Goal: Understand process/instructions

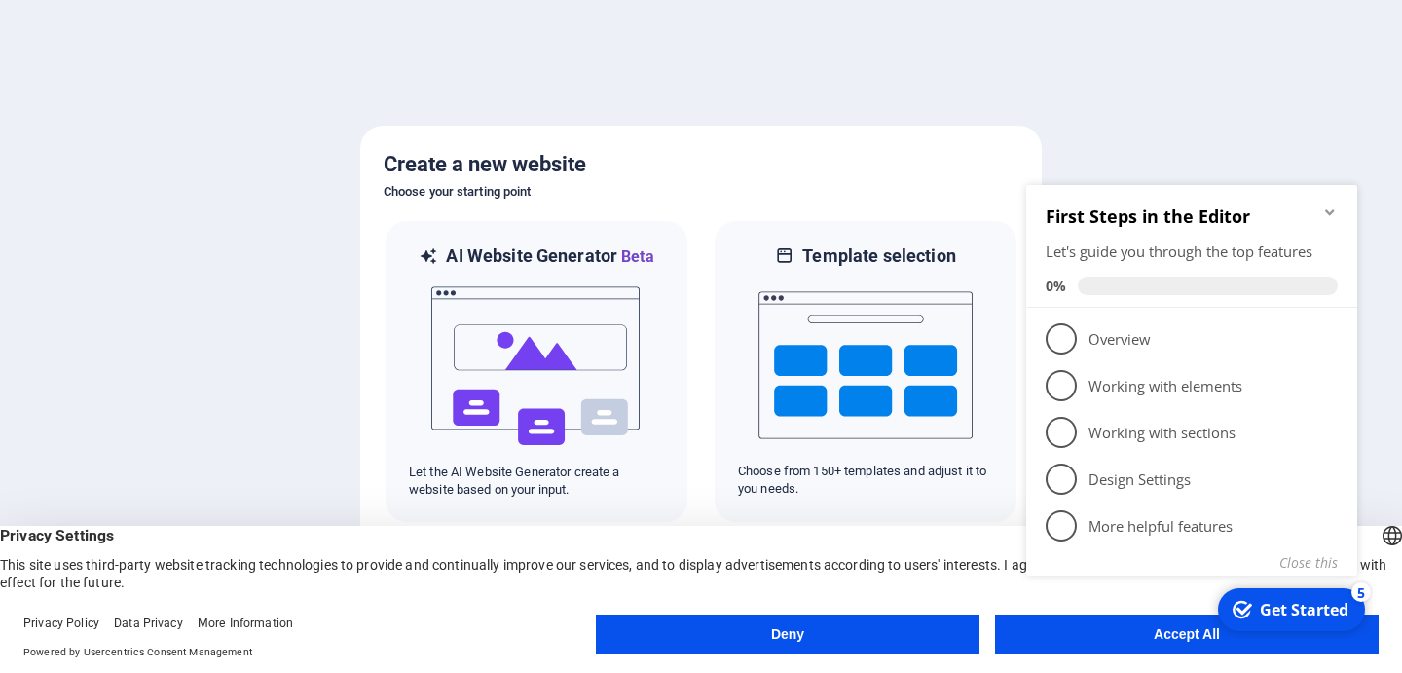
click at [1326, 211] on icon "Minimize checklist" at bounding box center [1329, 212] width 9 height 6
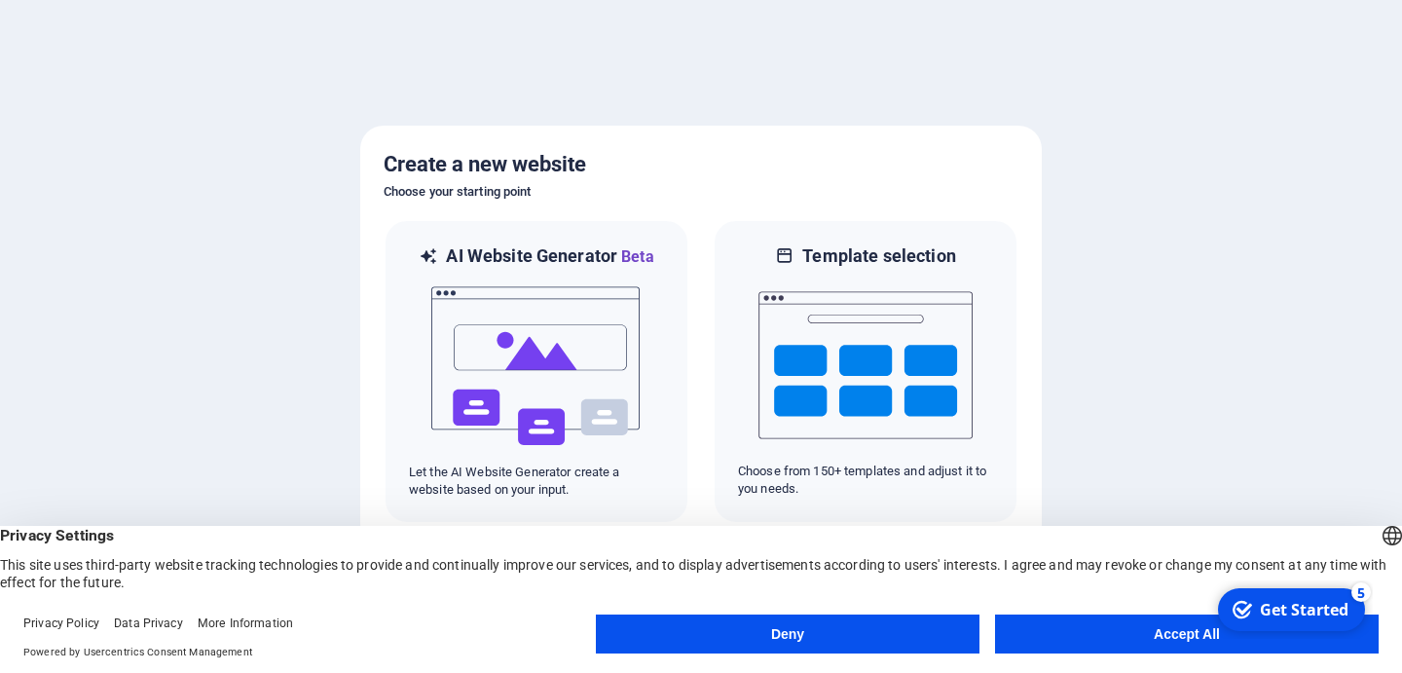
click at [1373, 639] on div "checkmark Get Started 5 First Steps in the Editor Let's guide you through the t…" at bounding box center [1289, 609] width 165 height 58
click at [1154, 638] on button "Accept All" at bounding box center [1187, 633] width 384 height 39
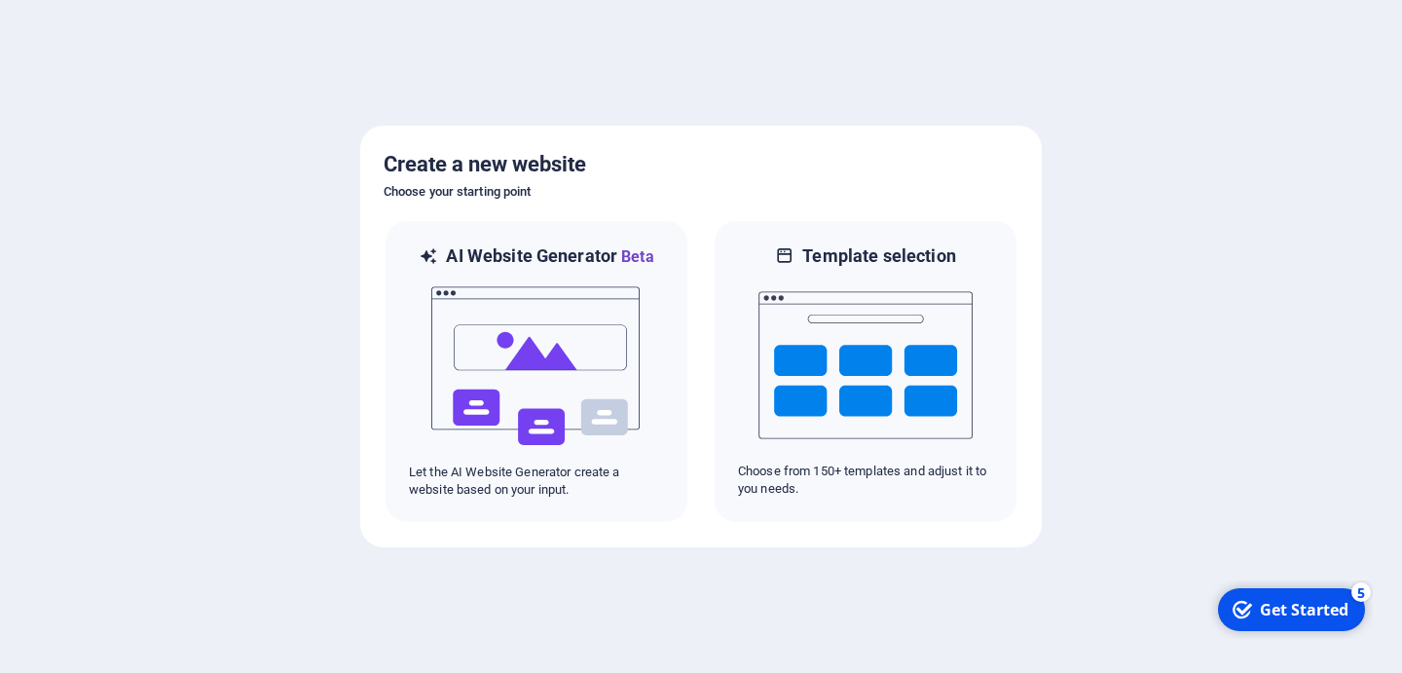
click at [1079, 130] on div at bounding box center [701, 336] width 1402 height 673
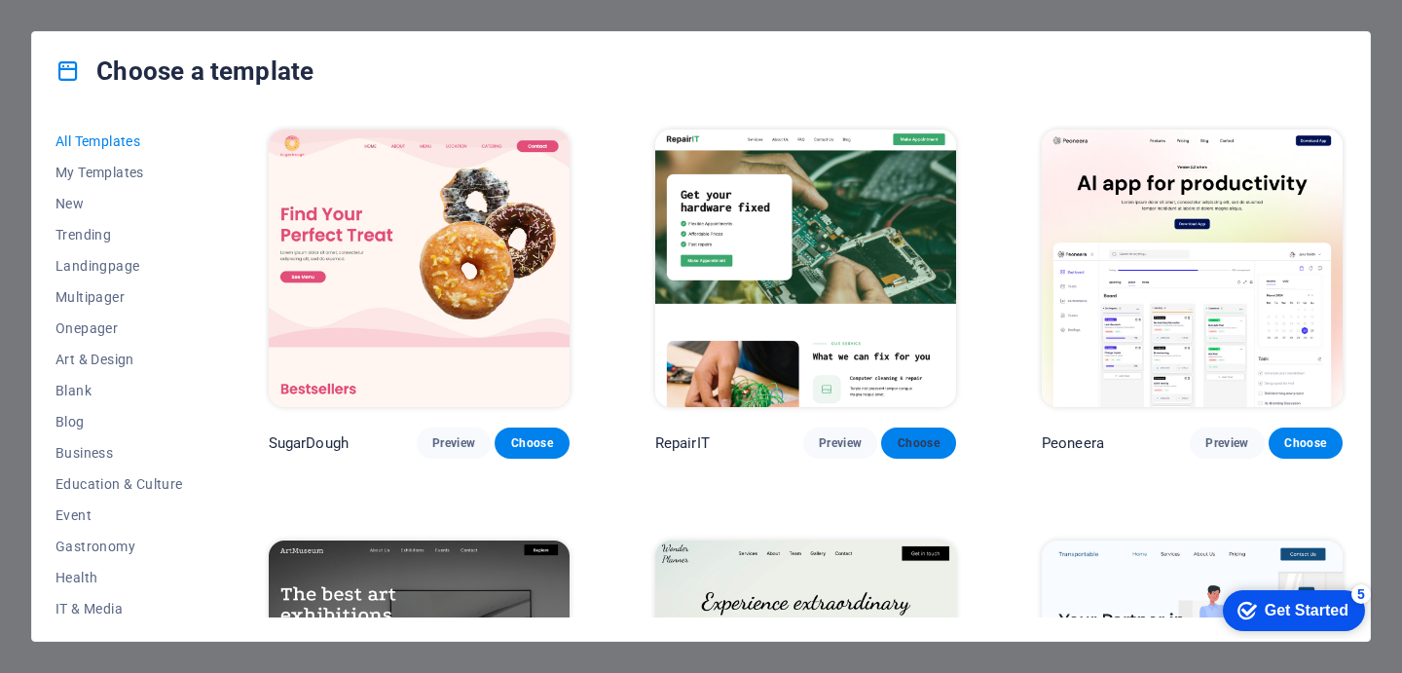
click at [919, 448] on button "Choose" at bounding box center [918, 442] width 74 height 31
